Goal: Information Seeking & Learning: Learn about a topic

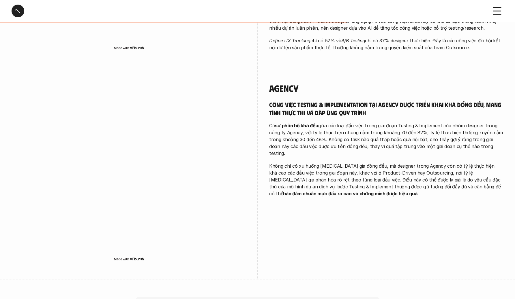
scroll to position [753, 0]
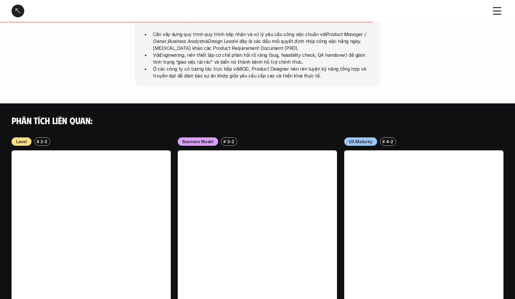
scroll to position [406, 0]
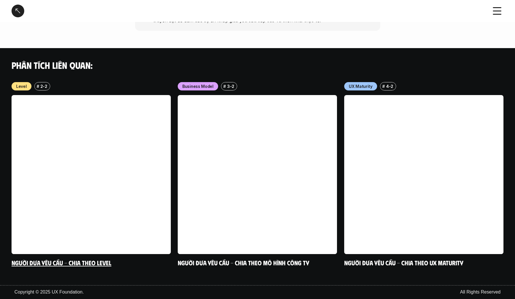
click at [81, 140] on link at bounding box center [91, 174] width 159 height 159
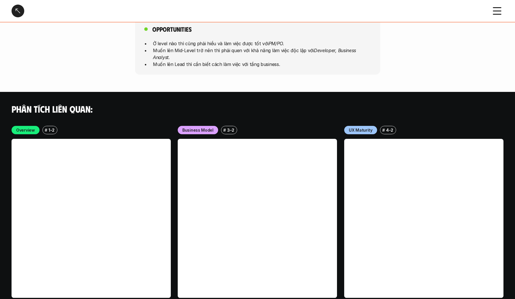
scroll to position [1442, 0]
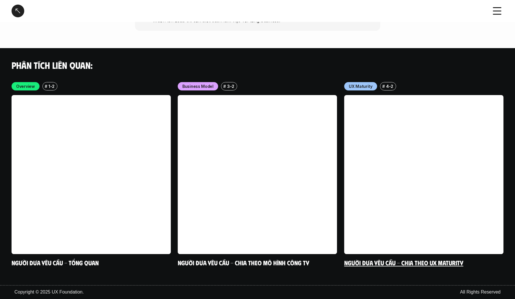
click at [404, 133] on link at bounding box center [423, 174] width 159 height 159
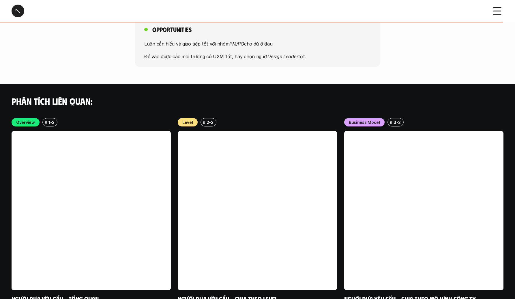
scroll to position [1034, 0]
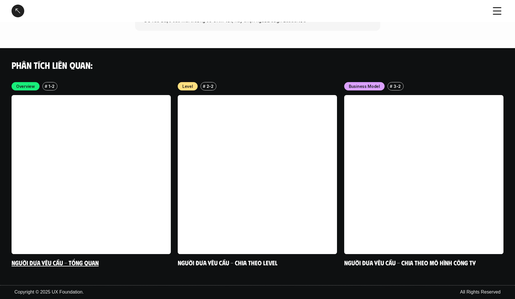
click at [55, 88] on div "# 1-2" at bounding box center [49, 86] width 15 height 8
click at [48, 86] on p "1-2" at bounding box center [51, 86] width 6 height 6
click at [22, 14] on div at bounding box center [18, 11] width 13 height 13
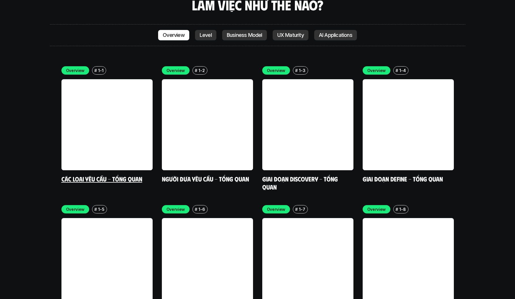
scroll to position [1717, 0]
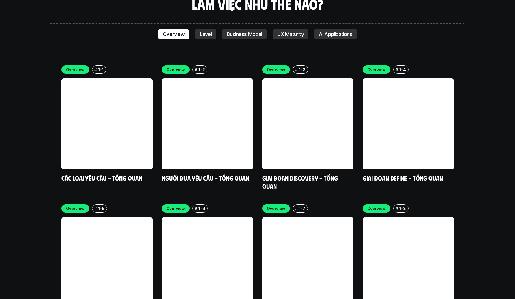
click at [296, 31] on p "UX Maturity" at bounding box center [290, 34] width 27 height 6
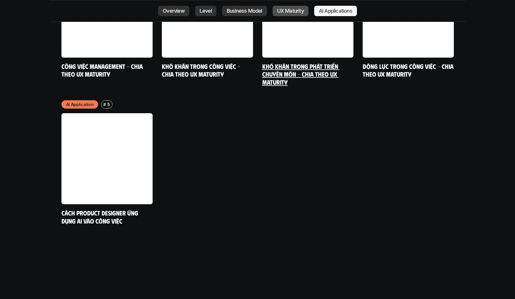
scroll to position [3115, 0]
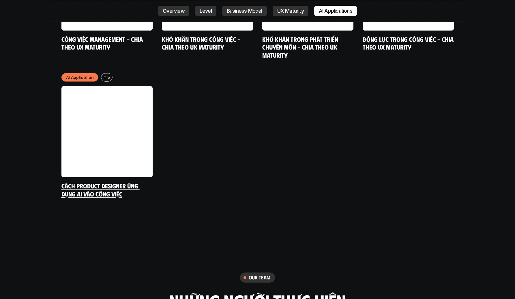
click at [144, 182] on h5 "Cách Product Designer ứng dụng AI vào công việc" at bounding box center [106, 190] width 91 height 16
click at [118, 182] on link "Cách Product Designer ứng dụng AI vào công việc" at bounding box center [100, 190] width 78 height 16
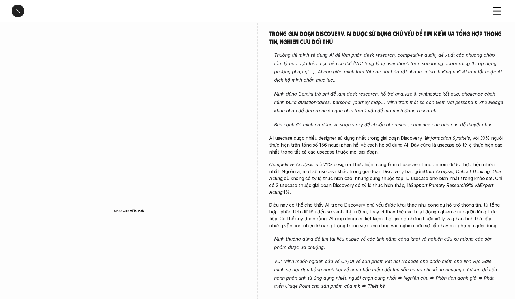
scroll to position [307, 0]
